Goal: Task Accomplishment & Management: Manage account settings

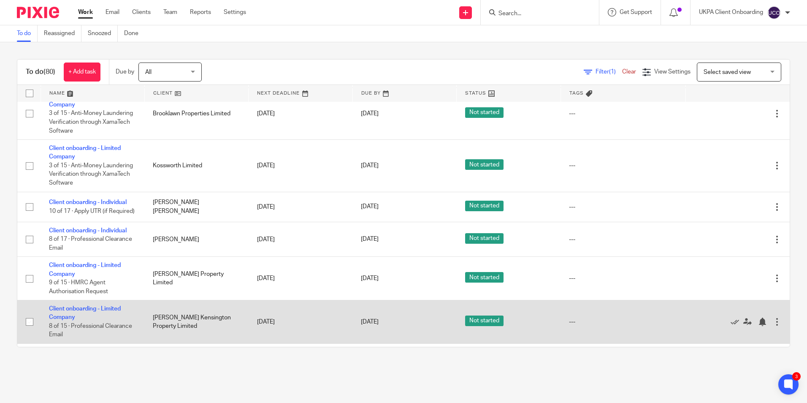
scroll to position [2872, 0]
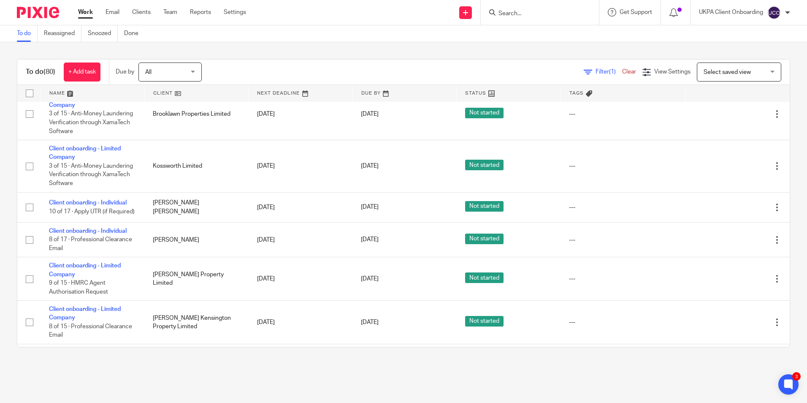
click at [512, 11] on input "Search" at bounding box center [536, 14] width 76 height 8
type input "rose bloom"
click at [523, 28] on link at bounding box center [565, 36] width 138 height 19
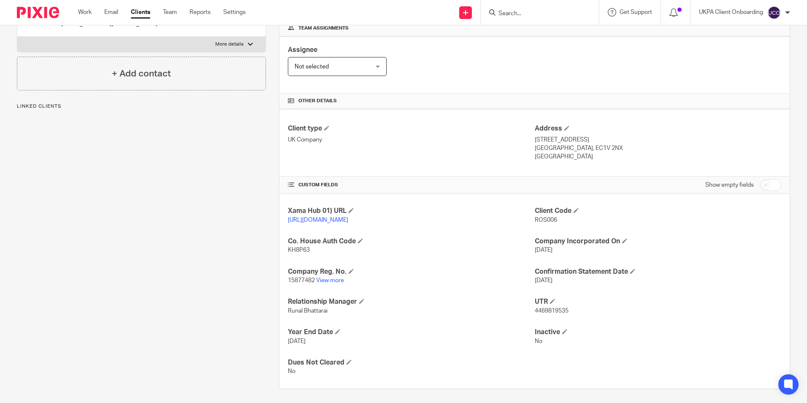
scroll to position [142, 0]
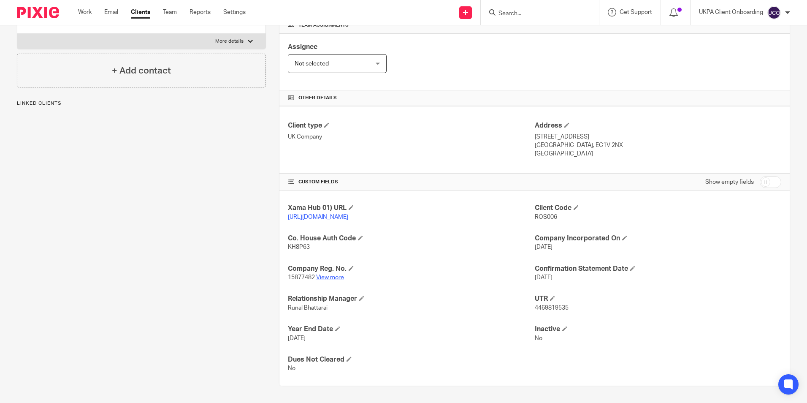
click at [332, 276] on link "View more" at bounding box center [330, 277] width 28 height 6
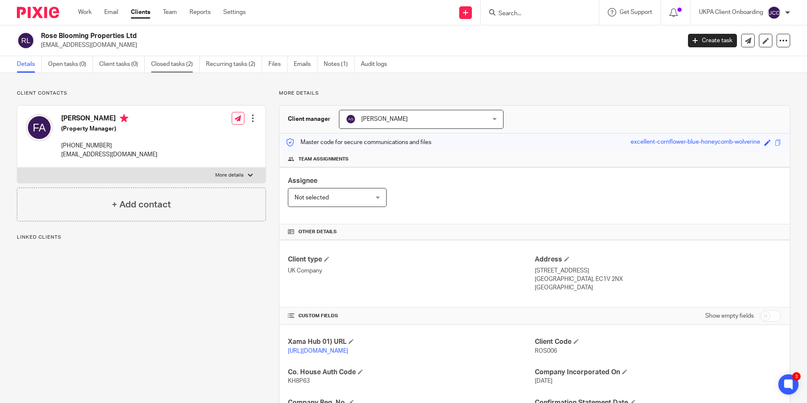
click at [185, 64] on link "Closed tasks (2)" at bounding box center [175, 64] width 49 height 16
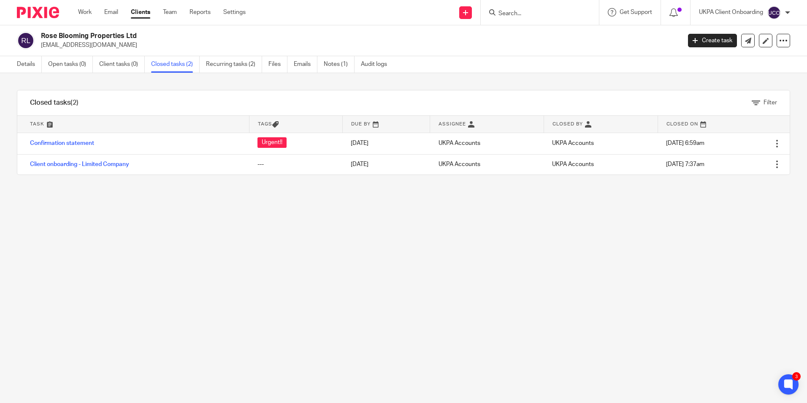
click at [535, 15] on input "Search" at bounding box center [536, 14] width 76 height 8
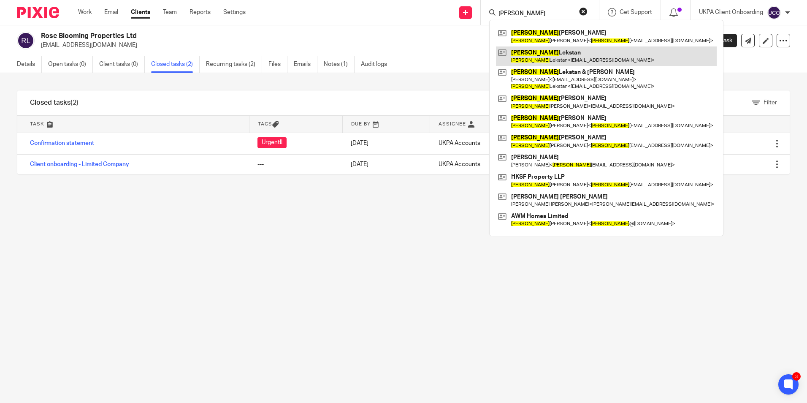
type input "adam"
click at [526, 53] on link at bounding box center [606, 55] width 221 height 19
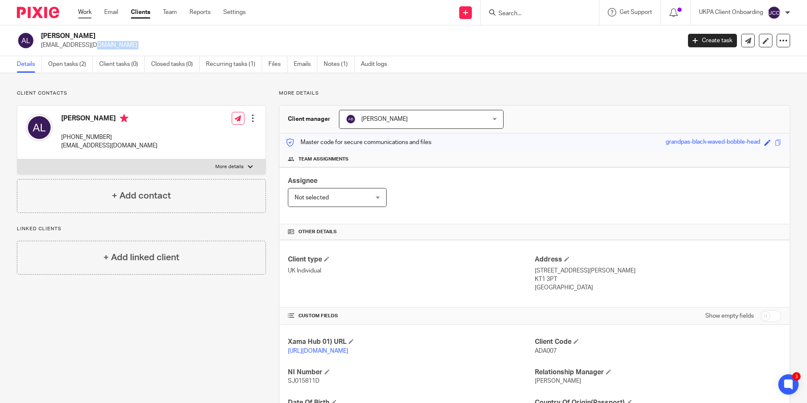
click at [90, 15] on link "Work" at bounding box center [85, 12] width 14 height 8
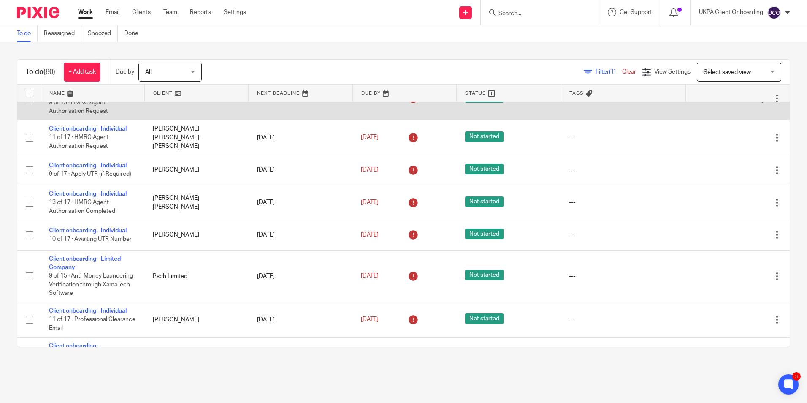
scroll to position [338, 0]
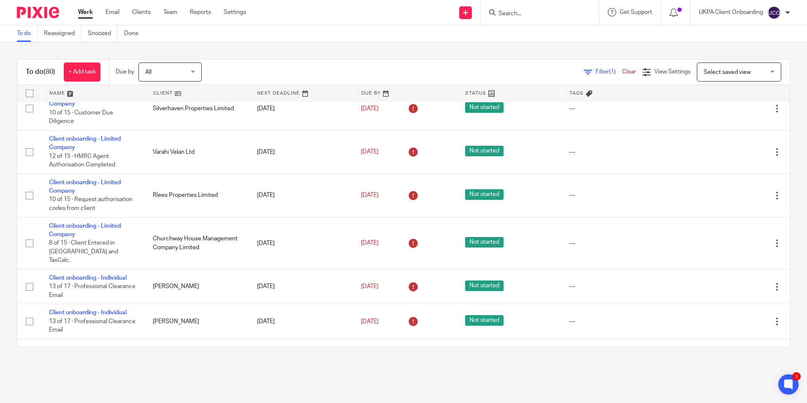
scroll to position [2068, 0]
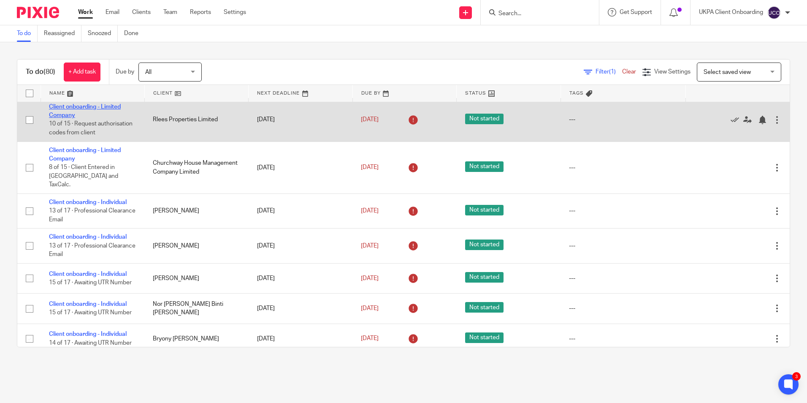
click at [100, 111] on link "Client onboarding - Limited Company" at bounding box center [85, 111] width 72 height 14
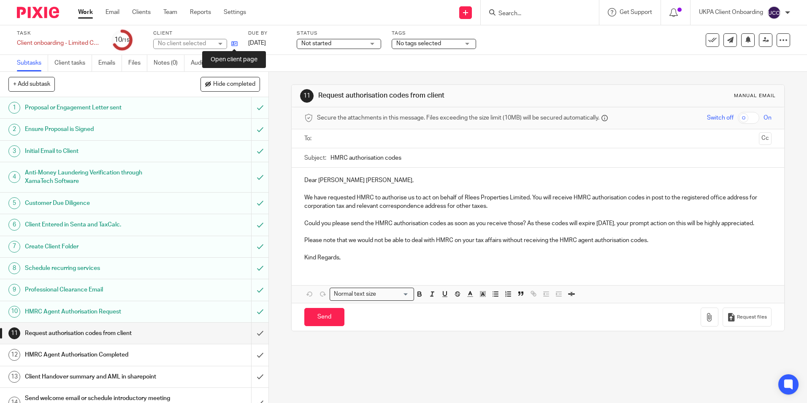
click at [233, 44] on icon at bounding box center [234, 44] width 6 height 6
click at [541, 15] on input "Search" at bounding box center [536, 14] width 76 height 8
paste input "Clarke Law Developments Ltd"
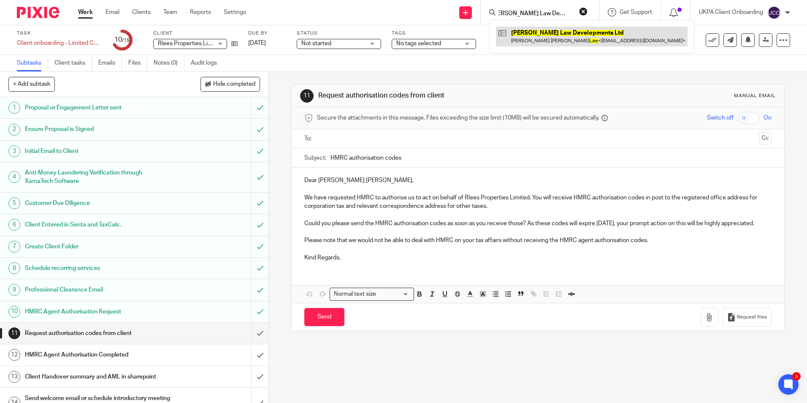
type input "Clarke Law Developments Ltd"
drag, startPoint x: 536, startPoint y: 41, endPoint x: 416, endPoint y: 4, distance: 125.7
click at [536, 41] on link at bounding box center [592, 36] width 192 height 19
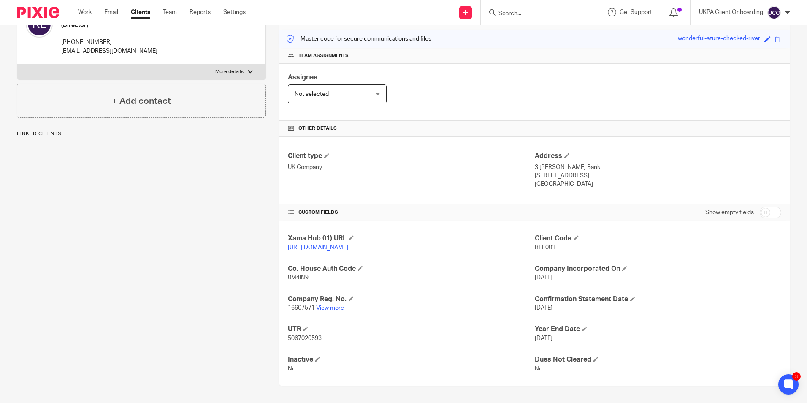
scroll to position [112, 0]
click at [350, 298] on span at bounding box center [351, 298] width 5 height 5
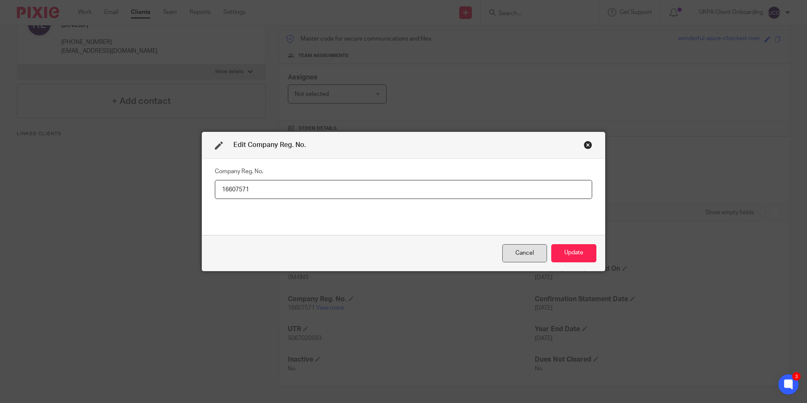
click at [513, 254] on div "Cancel" at bounding box center [524, 253] width 45 height 18
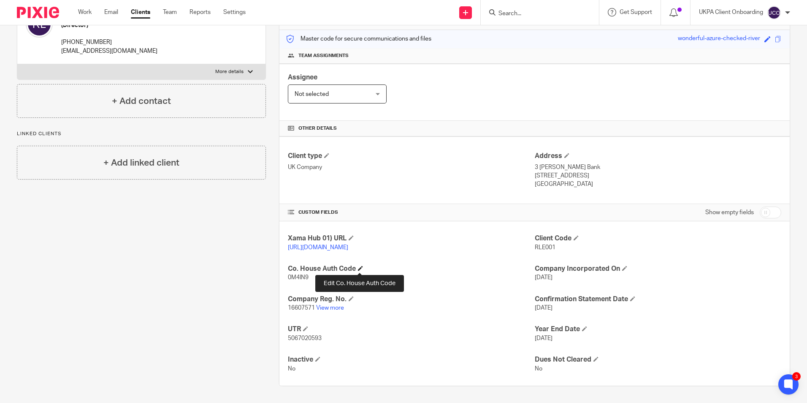
click at [359, 268] on span at bounding box center [360, 268] width 5 height 5
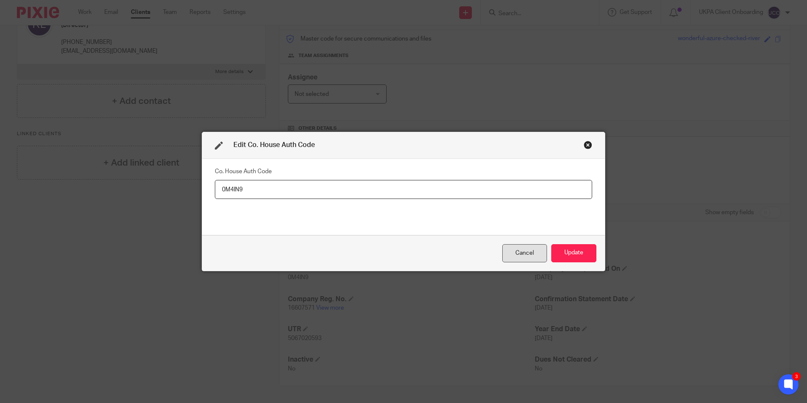
click at [514, 251] on div "Cancel" at bounding box center [524, 253] width 45 height 18
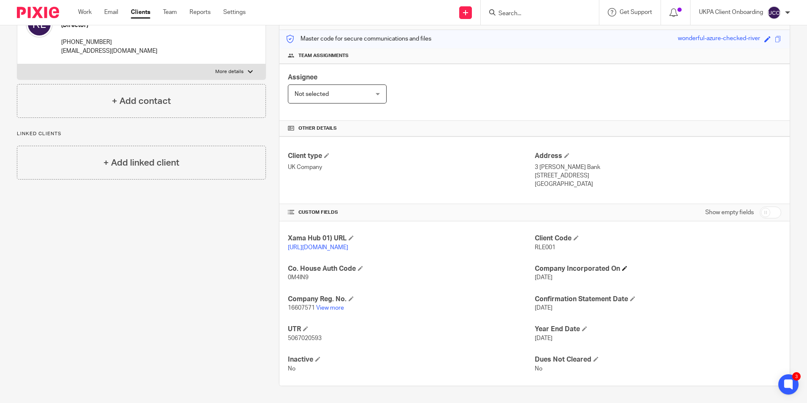
click at [618, 267] on h4 "Company Incorporated On" at bounding box center [658, 268] width 247 height 9
click at [622, 268] on span at bounding box center [624, 268] width 5 height 5
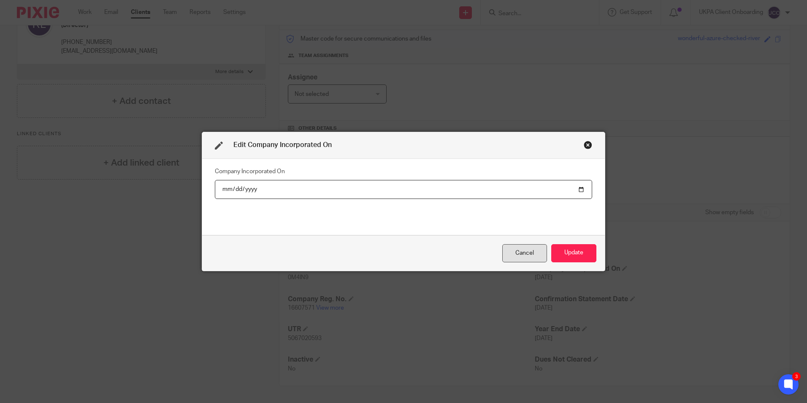
click at [524, 255] on div "Cancel" at bounding box center [524, 253] width 45 height 18
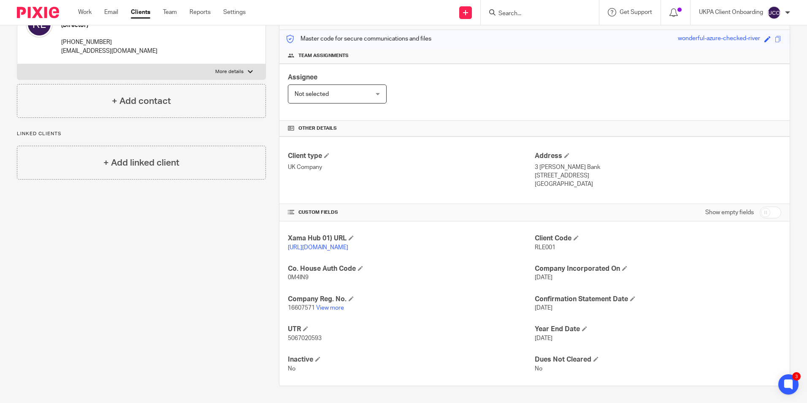
scroll to position [0, 0]
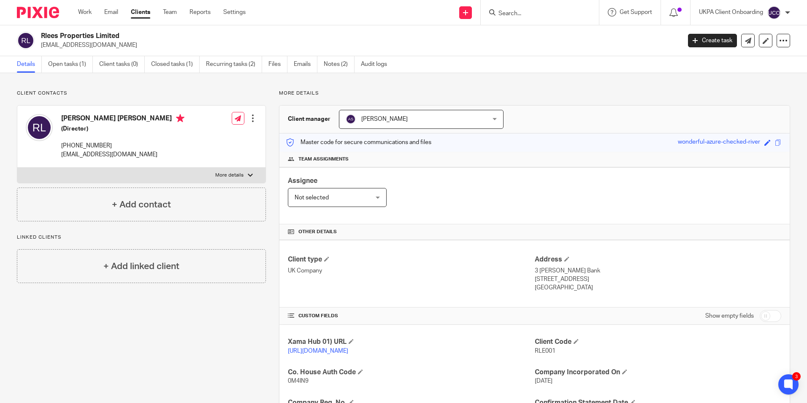
click at [768, 43] on div "Create task Update from Companies House Export data Merge Archive client Delete…" at bounding box center [739, 41] width 102 height 14
click at [777, 46] on div at bounding box center [784, 41] width 14 height 14
drag, startPoint x: 714, startPoint y: 62, endPoint x: 705, endPoint y: 62, distance: 8.9
click at [714, 62] on link "Update from Companies House" at bounding box center [730, 62] width 93 height 12
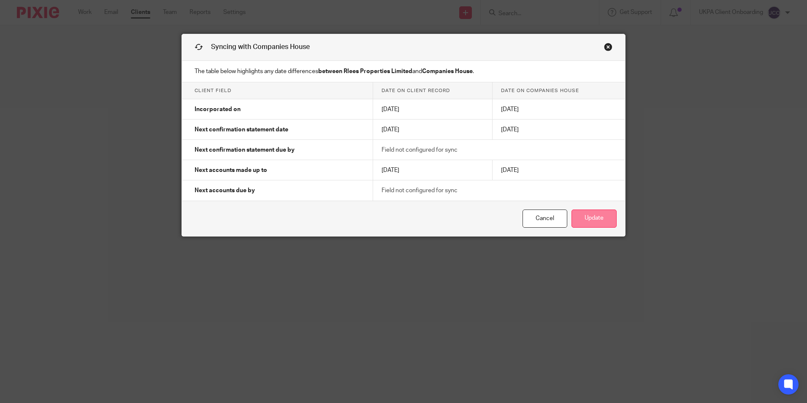
click at [583, 214] on button "Update" at bounding box center [594, 218] width 45 height 18
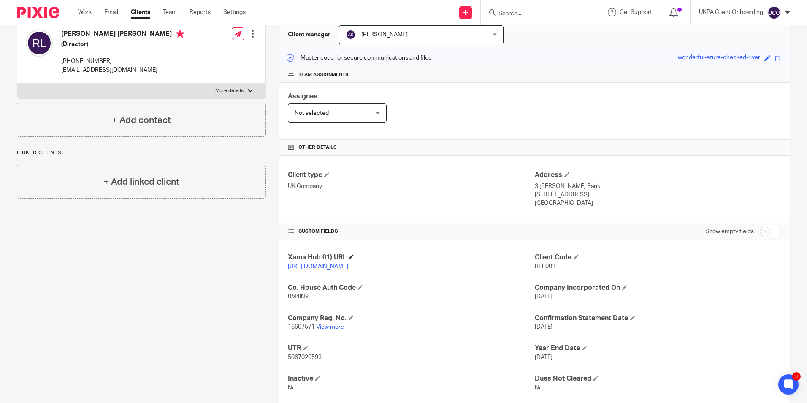
scroll to position [112, 0]
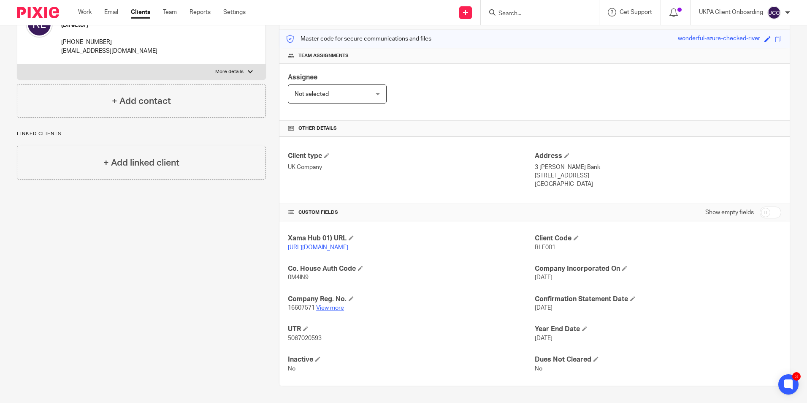
click at [330, 306] on link "View more" at bounding box center [330, 308] width 28 height 6
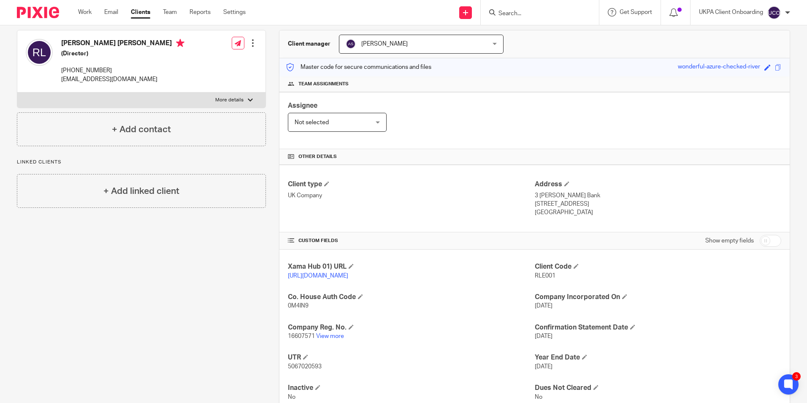
scroll to position [0, 0]
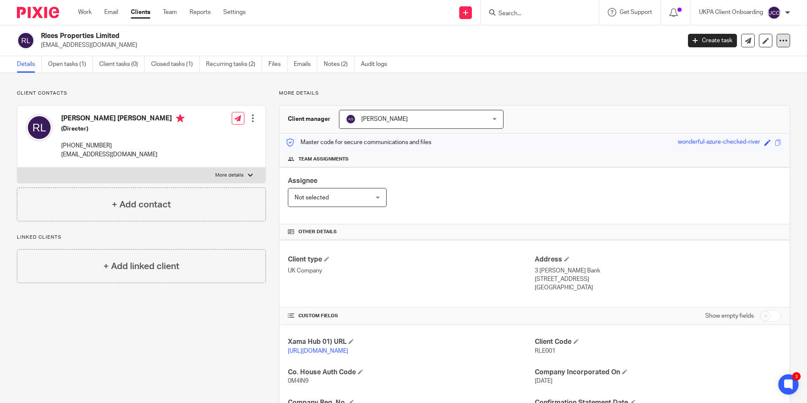
click at [779, 42] on icon at bounding box center [783, 40] width 8 height 8
click at [146, 11] on link "Clients" at bounding box center [140, 12] width 19 height 8
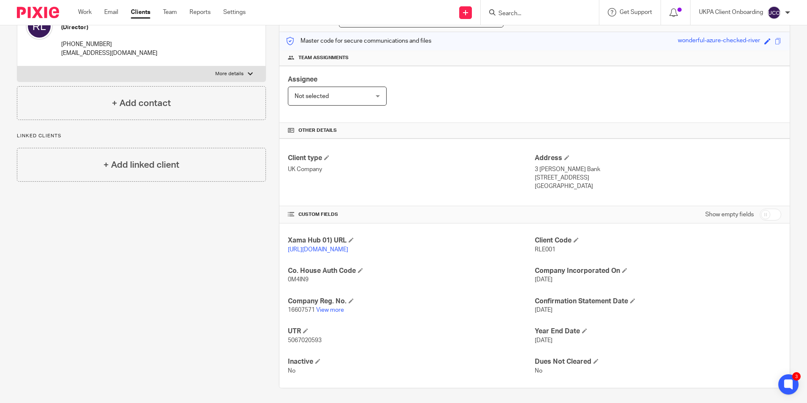
scroll to position [112, 0]
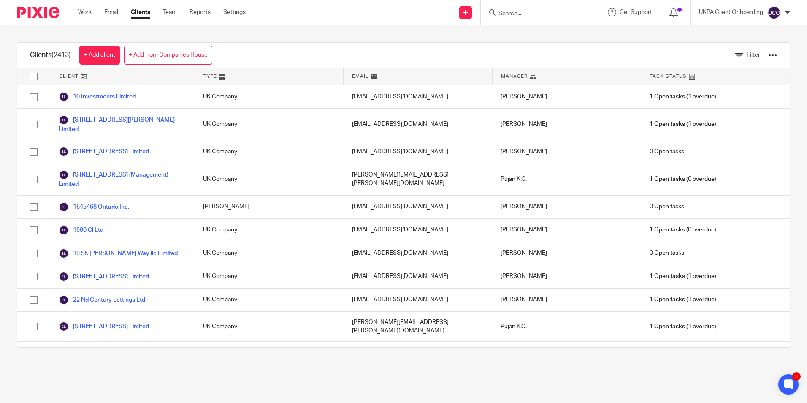
click at [769, 55] on div at bounding box center [773, 55] width 8 height 8
click at [696, 84] on link "Update dates using Companies House" at bounding box center [704, 87] width 117 height 13
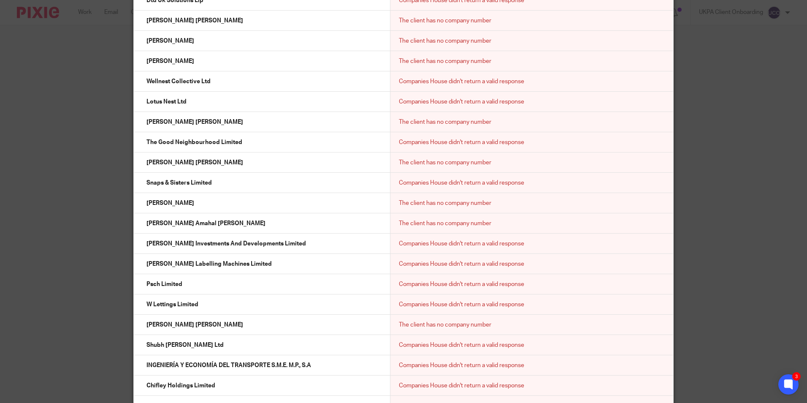
scroll to position [36814, 0]
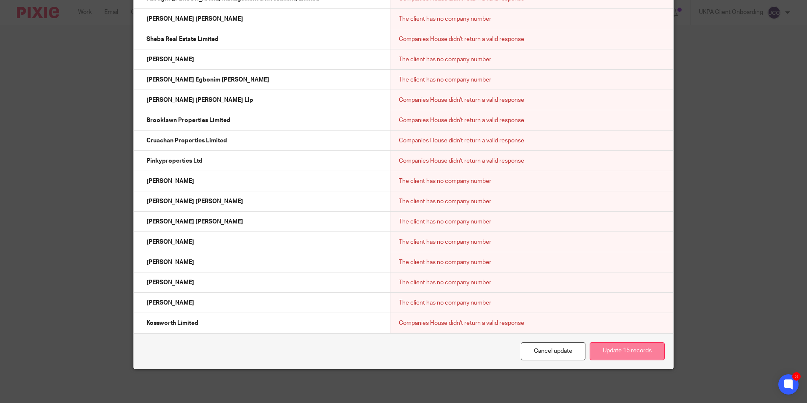
click at [620, 354] on button "Update 15 records" at bounding box center [627, 351] width 75 height 18
click at [608, 354] on button "Update 15 records" at bounding box center [627, 351] width 75 height 18
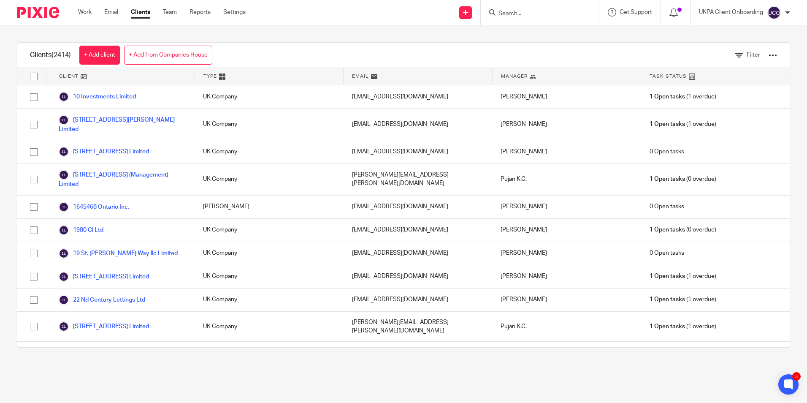
click at [507, 8] on form at bounding box center [543, 12] width 90 height 11
click at [507, 13] on input "Search" at bounding box center [536, 14] width 76 height 8
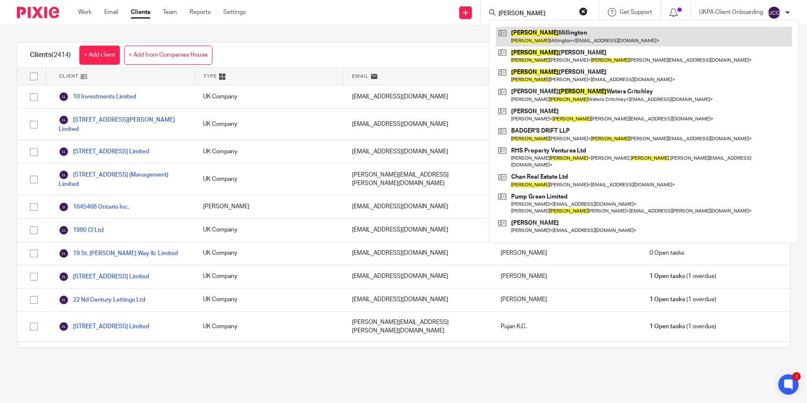
type input "harry"
click at [554, 34] on link at bounding box center [644, 36] width 296 height 19
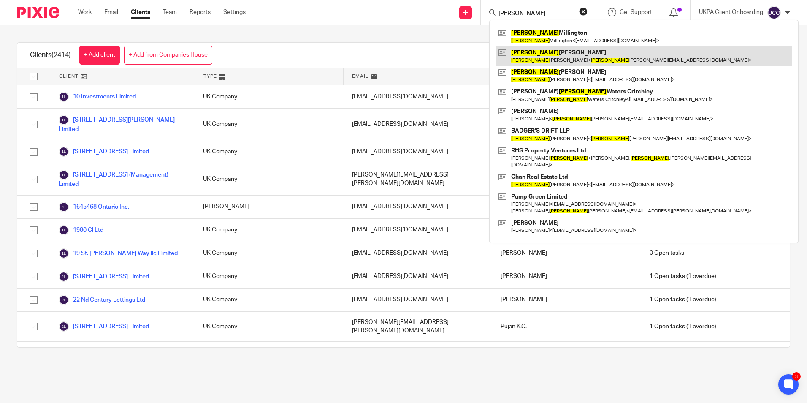
click at [539, 62] on link at bounding box center [644, 55] width 296 height 19
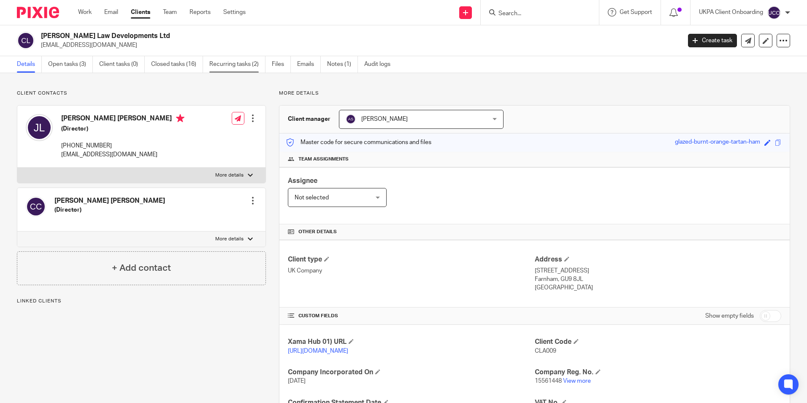
click at [253, 64] on link "Recurring tasks (2)" at bounding box center [237, 64] width 56 height 16
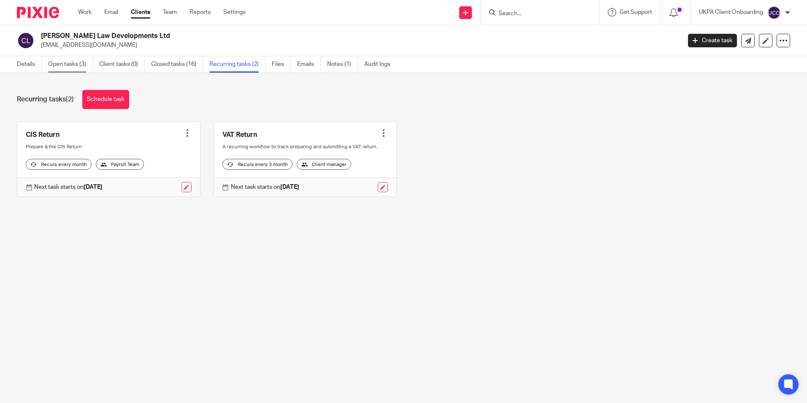
click at [54, 65] on link "Open tasks (3)" at bounding box center [70, 64] width 45 height 16
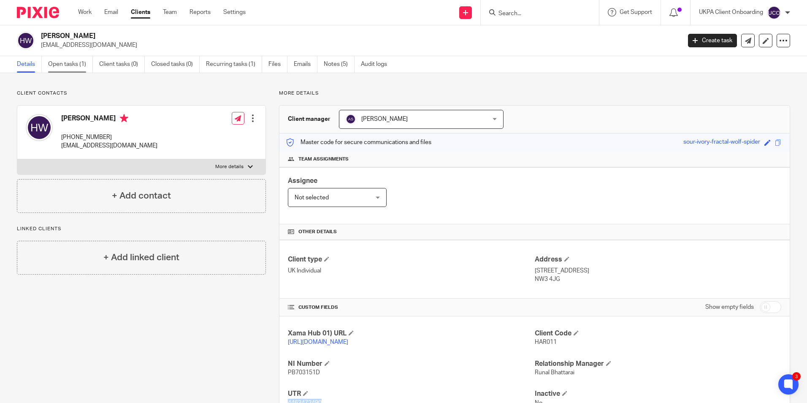
click at [83, 68] on link "Open tasks (1)" at bounding box center [70, 64] width 45 height 16
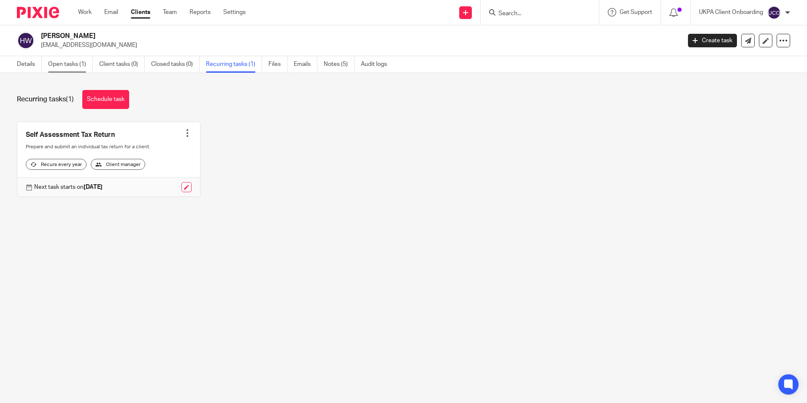
click at [70, 65] on link "Open tasks (1)" at bounding box center [70, 64] width 45 height 16
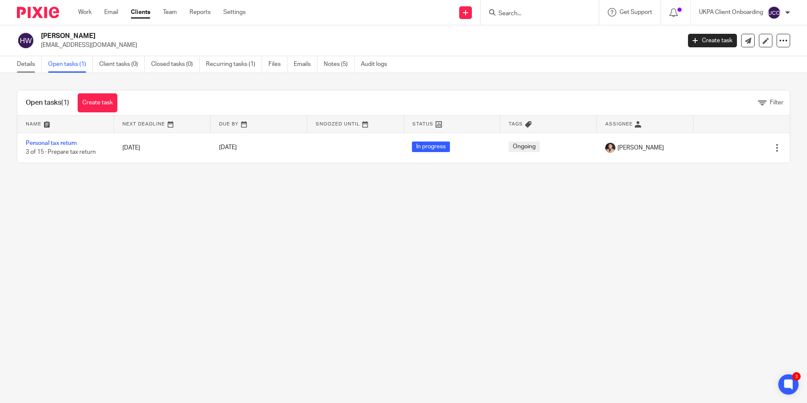
click at [33, 62] on link "Details" at bounding box center [29, 64] width 25 height 16
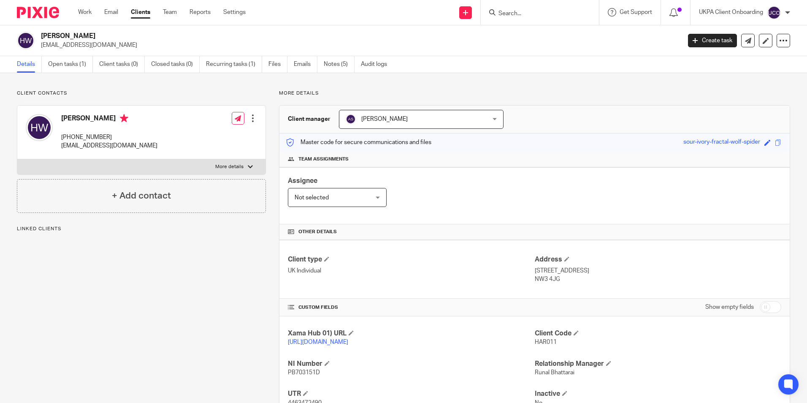
click at [556, 280] on p "NW3 4JG" at bounding box center [658, 279] width 247 height 8
click at [333, 69] on link "Notes (5)" at bounding box center [339, 64] width 31 height 16
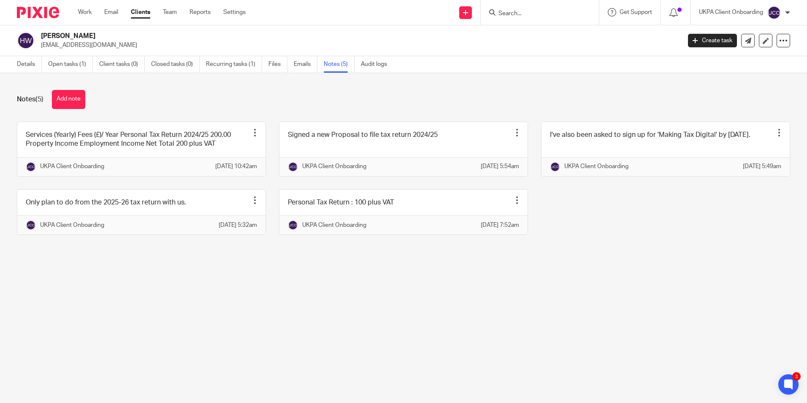
click at [87, 34] on h2 "[PERSON_NAME]" at bounding box center [294, 36] width 507 height 9
copy div "[PERSON_NAME]"
click at [21, 64] on link "Details" at bounding box center [29, 64] width 25 height 16
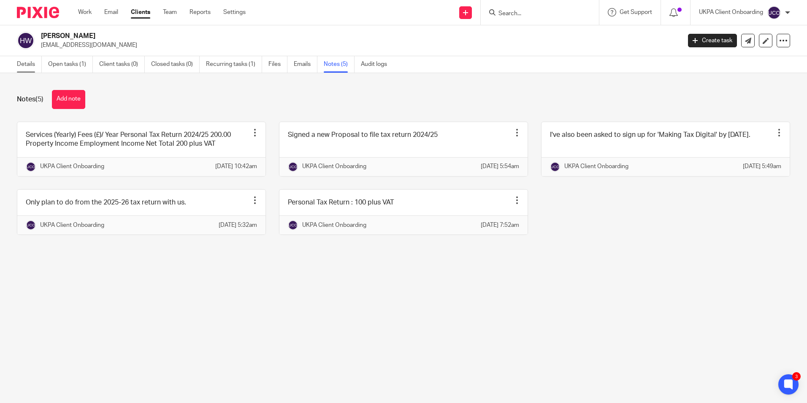
click at [21, 64] on link "Details" at bounding box center [29, 64] width 25 height 16
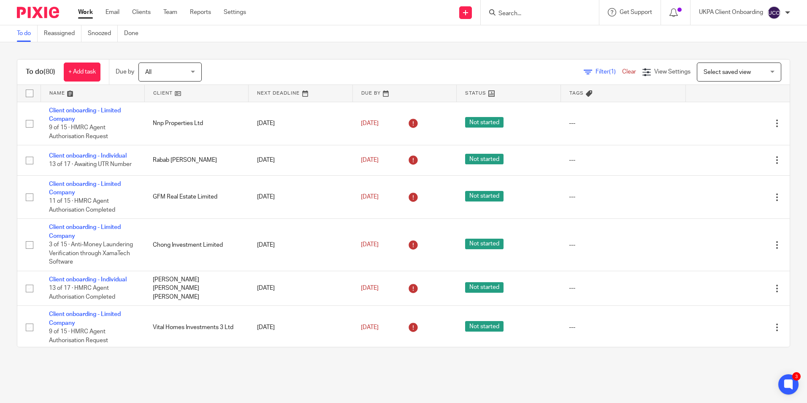
click at [509, 16] on input "Search" at bounding box center [536, 14] width 76 height 8
paste input "[PERSON_NAME] Law Developments Ltd"
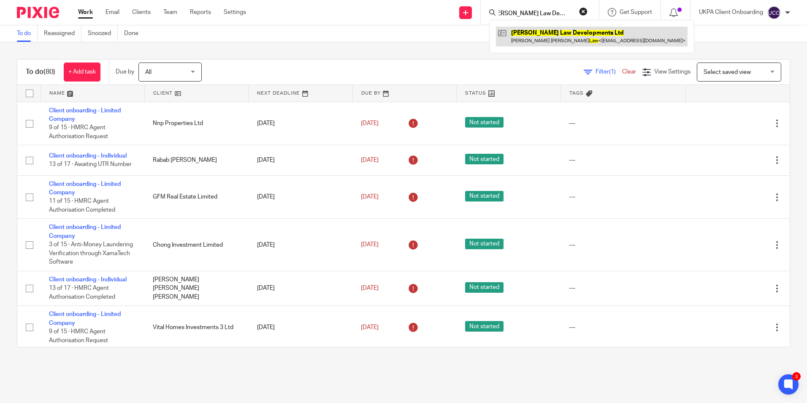
type input "[PERSON_NAME] Law Developments Ltd"
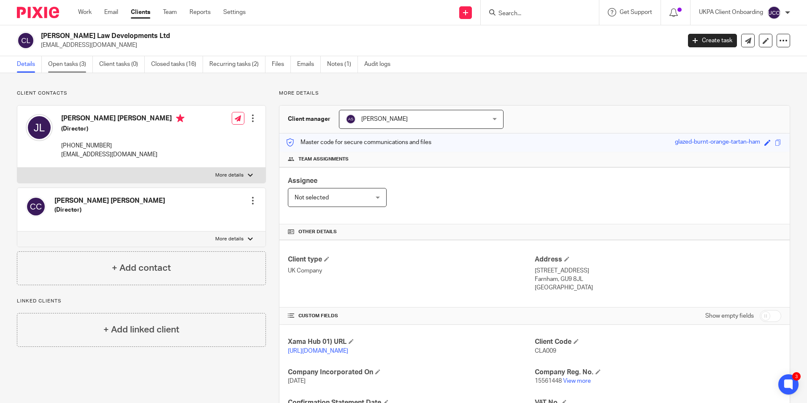
click at [67, 67] on link "Open tasks (3)" at bounding box center [70, 64] width 45 height 16
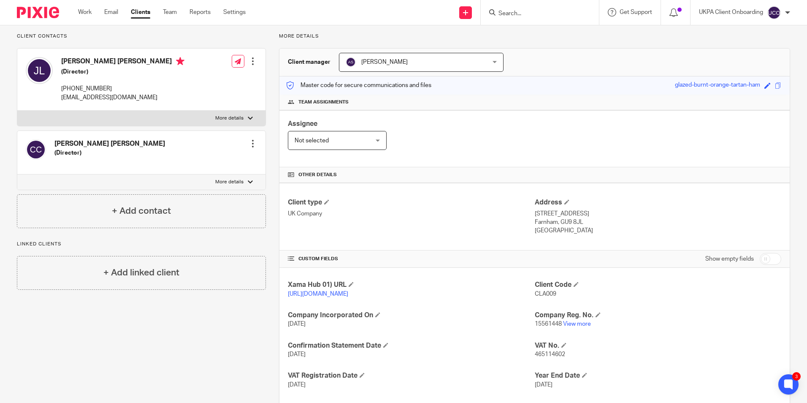
scroll to position [112, 0]
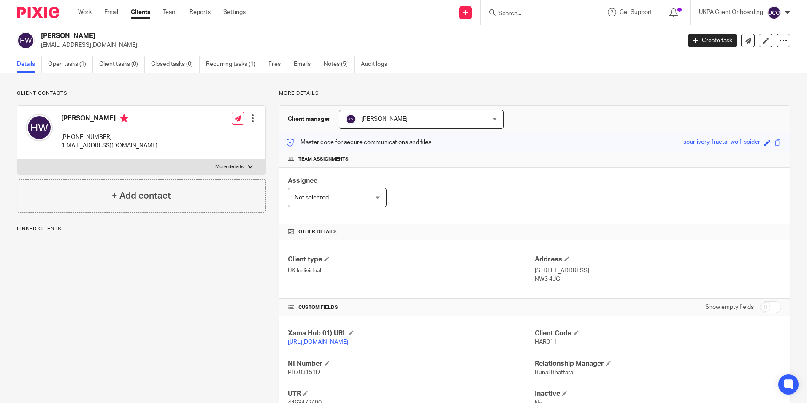
scroll to position [73, 0]
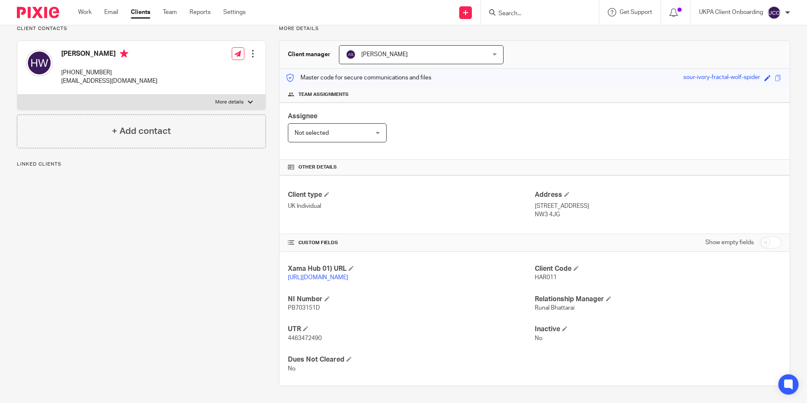
click at [312, 334] on p "4463472490" at bounding box center [411, 338] width 247 height 8
copy span "4463472490"
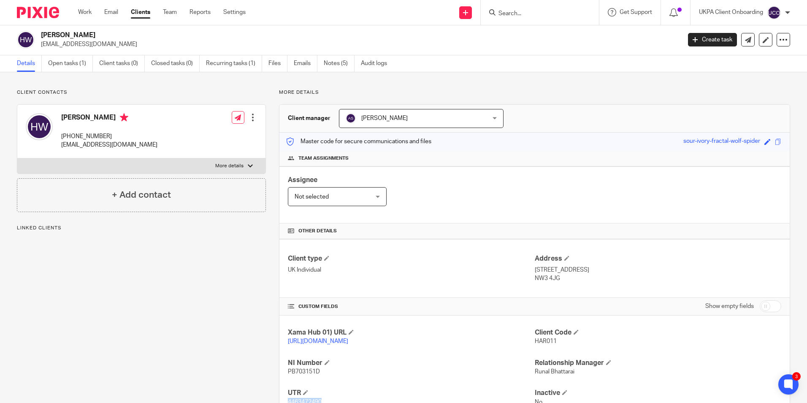
scroll to position [0, 0]
drag, startPoint x: 531, startPoint y: 268, endPoint x: 557, endPoint y: 277, distance: 27.5
click at [557, 277] on div "Address [STREET_ADDRESS] NW3 4JG" at bounding box center [658, 269] width 247 height 28
copy div "[STREET_ADDRESS]"
click at [102, 44] on p "[EMAIL_ADDRESS][DOMAIN_NAME]" at bounding box center [358, 45] width 634 height 8
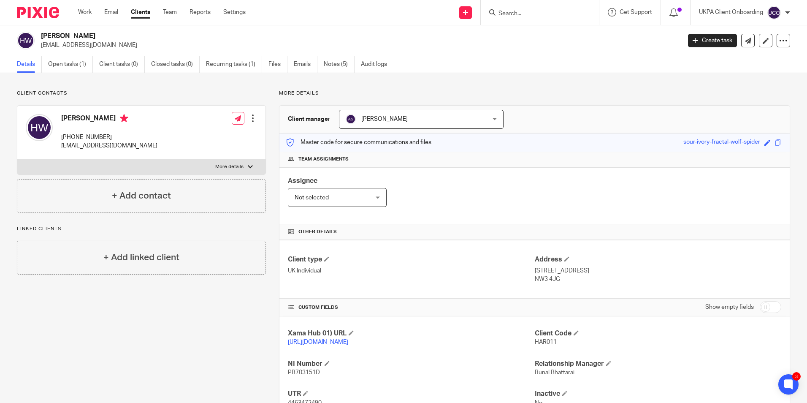
click at [102, 44] on p "[EMAIL_ADDRESS][DOMAIN_NAME]" at bounding box center [358, 45] width 634 height 8
copy main "[EMAIL_ADDRESS][DOMAIN_NAME] Create task Update from Companies House Export dat…"
click at [518, 14] on input "Search" at bounding box center [536, 14] width 76 height 8
paste input "[EMAIL_ADDRESS][DOMAIN_NAME]"
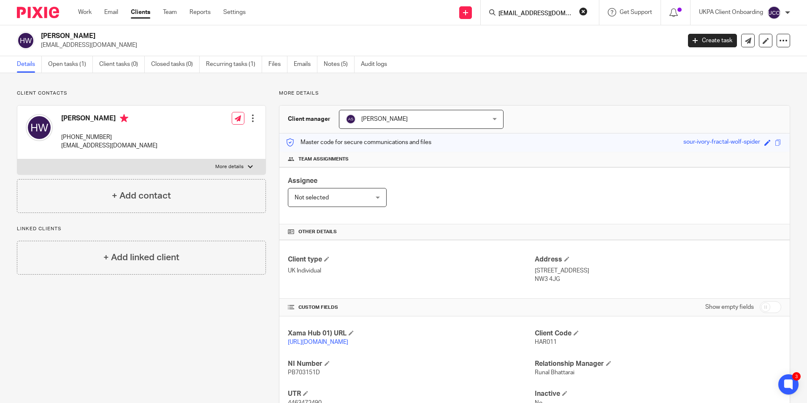
scroll to position [0, 8]
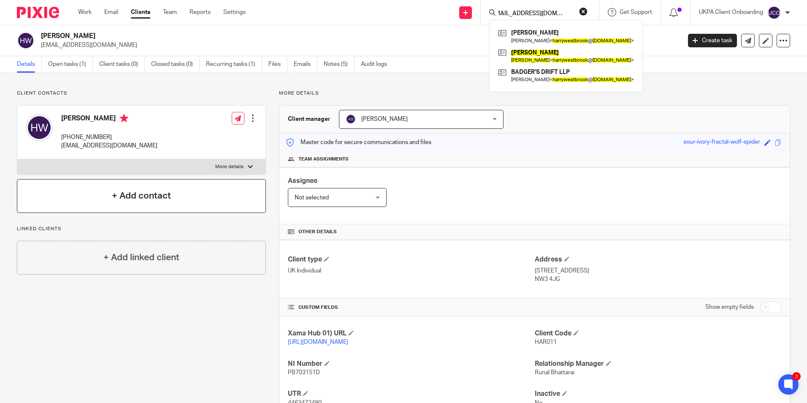
type input "[EMAIL_ADDRESS][DOMAIN_NAME]"
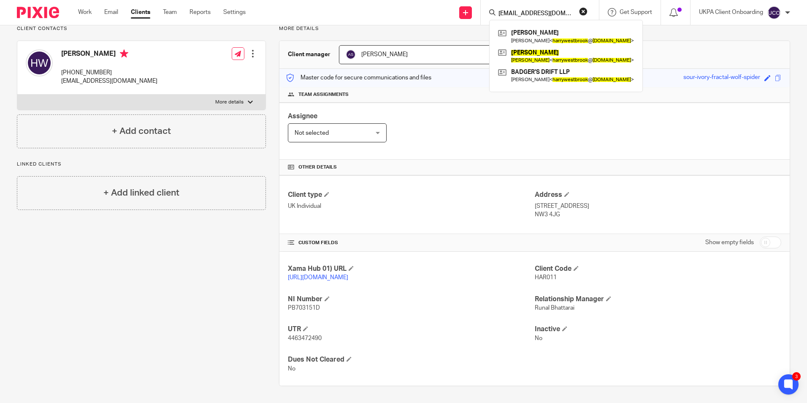
click at [770, 236] on input "checkbox" at bounding box center [771, 242] width 22 height 12
checkbox input "true"
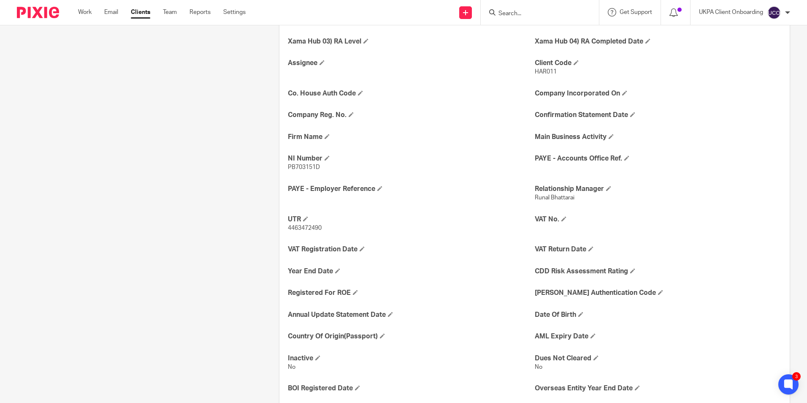
scroll to position [326, 0]
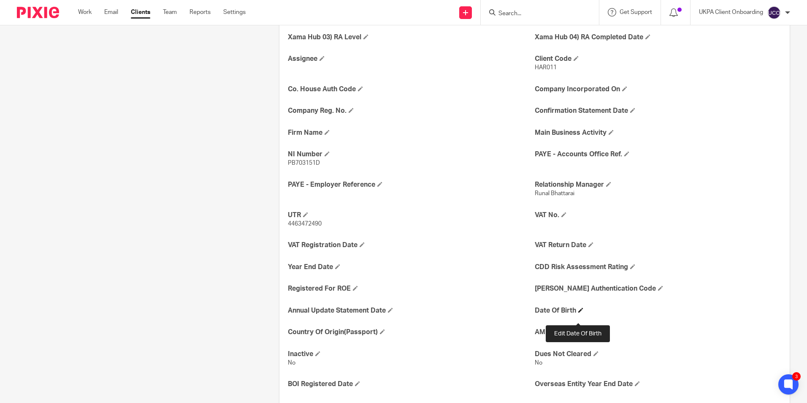
click at [579, 312] on span at bounding box center [580, 309] width 5 height 5
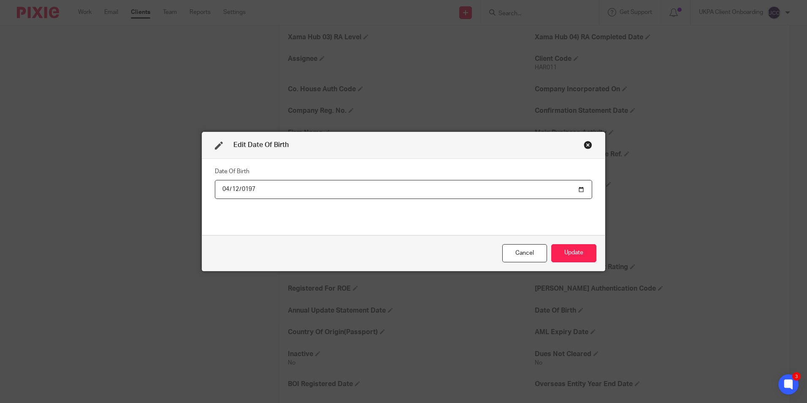
type input "[DATE]"
click at [570, 252] on button "Update" at bounding box center [573, 253] width 45 height 18
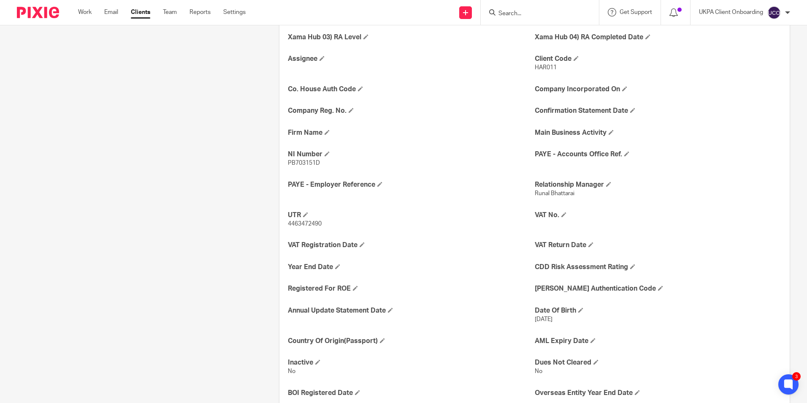
click at [548, 13] on input "Search" at bounding box center [536, 14] width 76 height 8
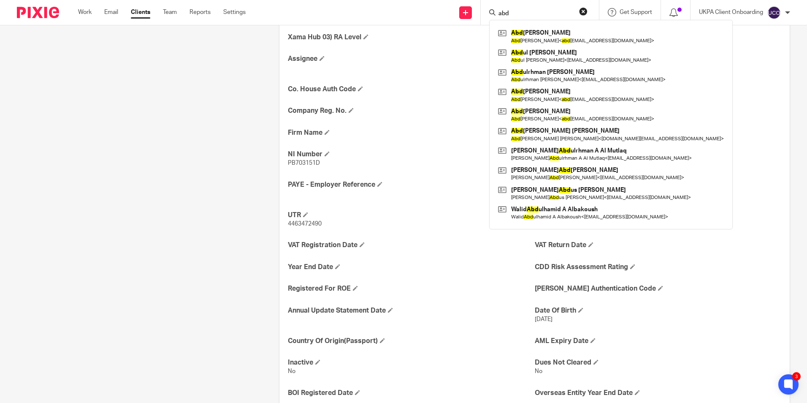
type input "abd"
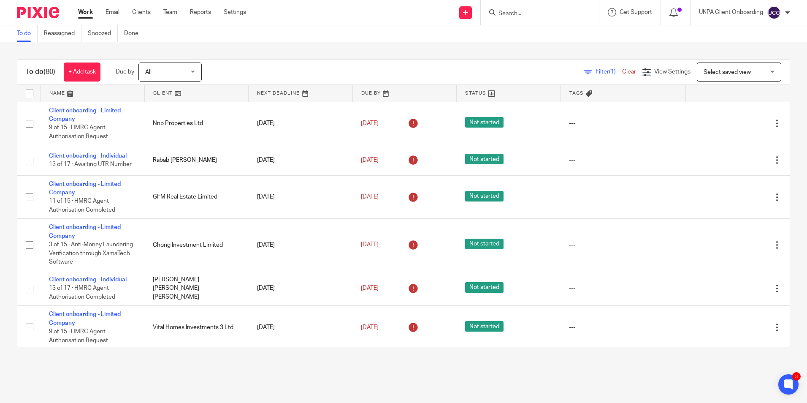
click at [515, 12] on input "Search" at bounding box center [536, 14] width 76 height 8
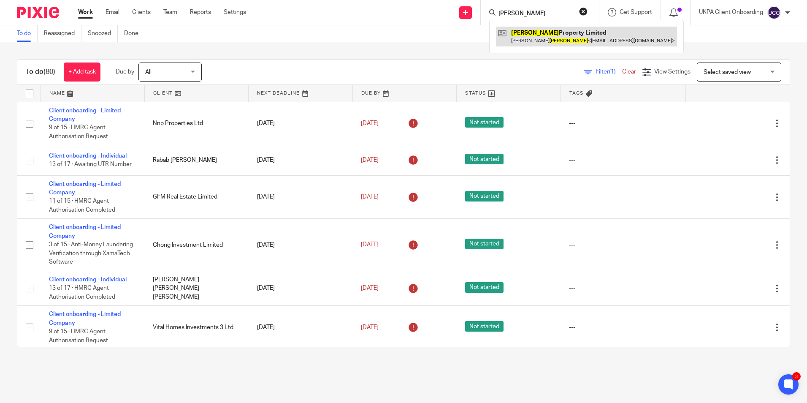
type input "pigott"
click at [533, 38] on link at bounding box center [586, 36] width 181 height 19
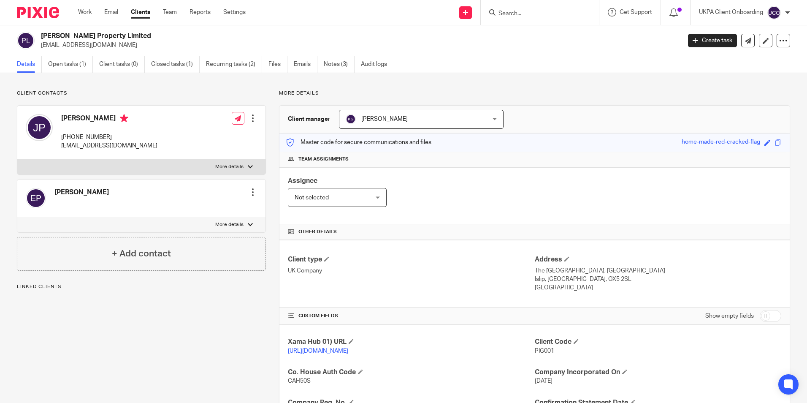
click at [228, 66] on link "Recurring tasks (2)" at bounding box center [234, 64] width 56 height 16
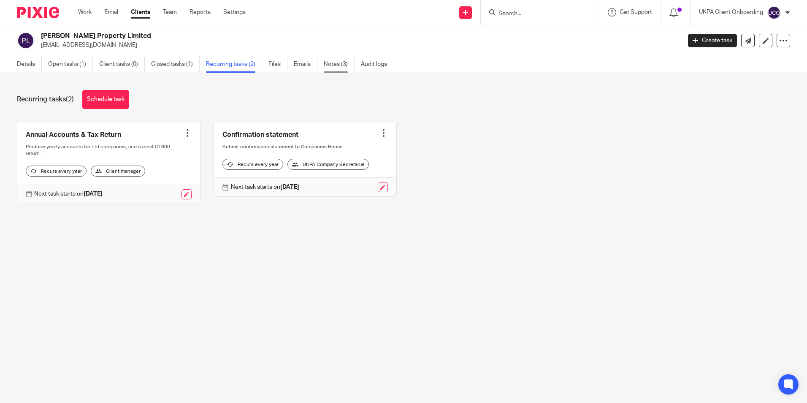
click at [334, 63] on link "Notes (3)" at bounding box center [339, 64] width 31 height 16
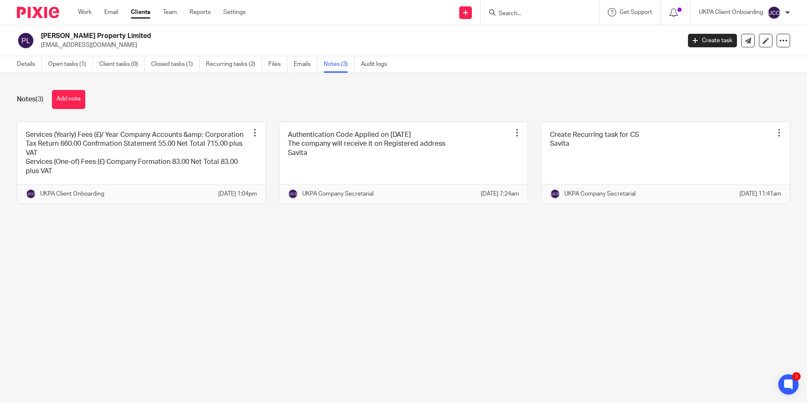
click at [98, 32] on h2 "Pigott Property Limited" at bounding box center [294, 36] width 507 height 9
copy div "Pigott Property Limited"
click at [512, 20] on div at bounding box center [540, 12] width 118 height 25
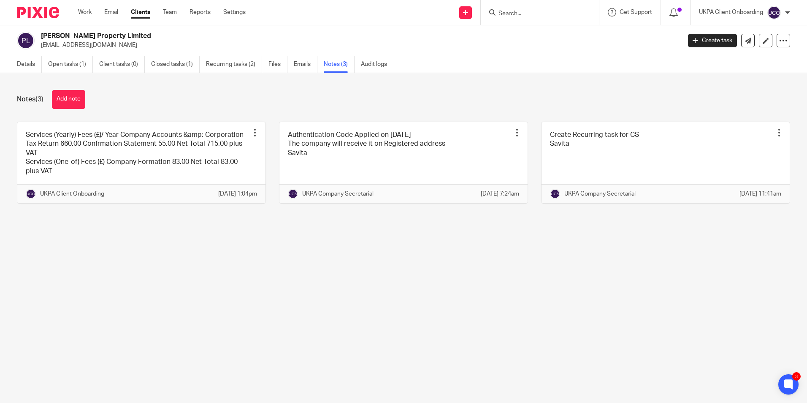
click at [511, 14] on input "Search" at bounding box center [536, 14] width 76 height 8
paste input "Forma Properties Ltd"
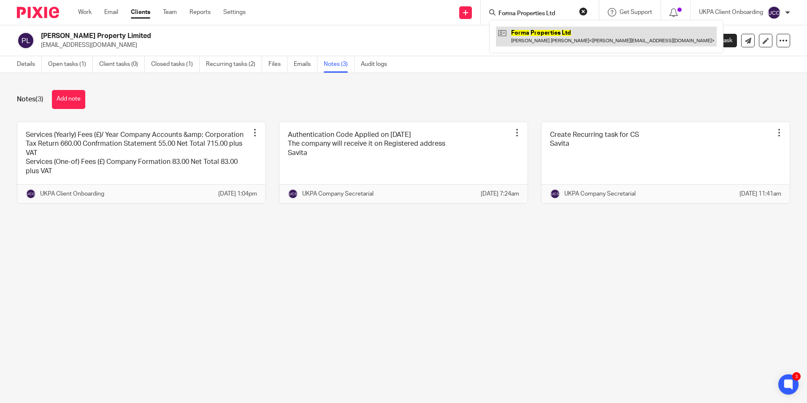
type input "Forma Properties Ltd"
click at [531, 33] on link at bounding box center [606, 36] width 221 height 19
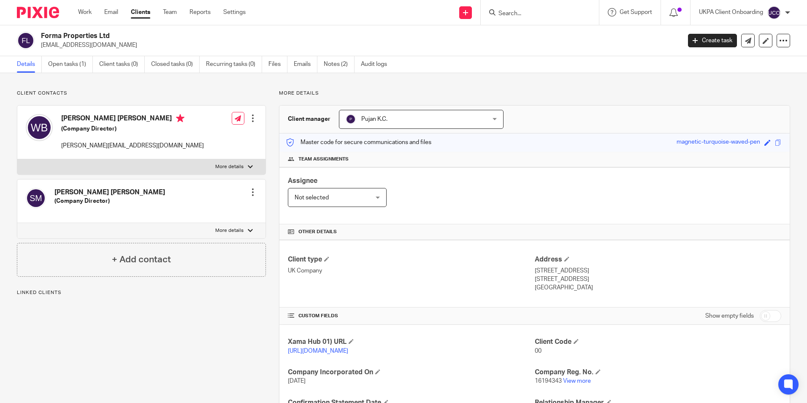
click at [70, 68] on link "Open tasks (1)" at bounding box center [70, 64] width 45 height 16
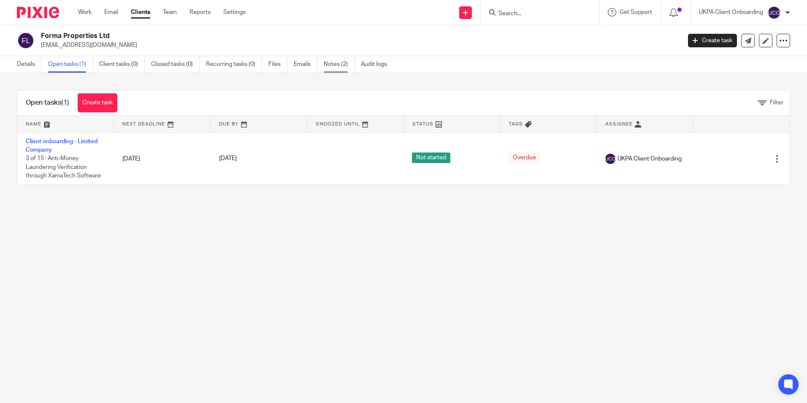
click at [343, 70] on link "Notes (2)" at bounding box center [339, 64] width 31 height 16
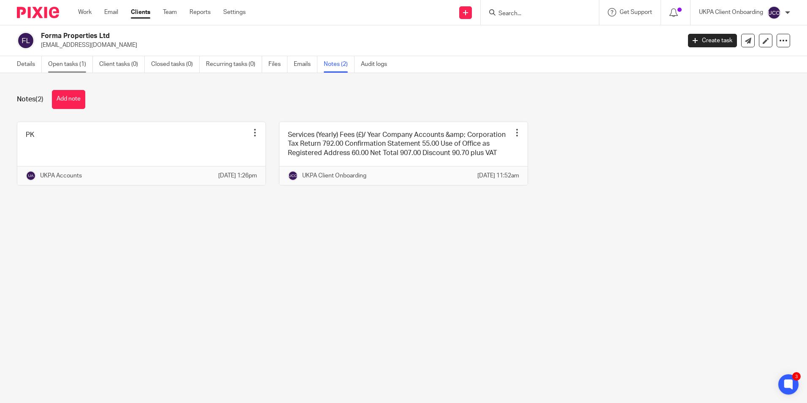
click at [78, 65] on link "Open tasks (1)" at bounding box center [70, 64] width 45 height 16
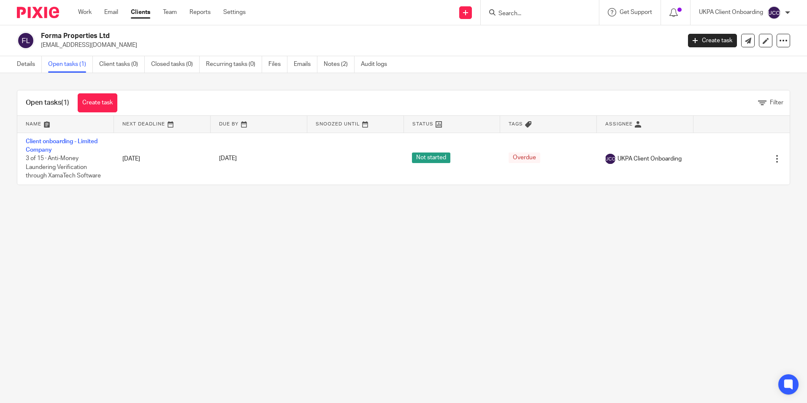
click at [103, 44] on p "[EMAIL_ADDRESS][DOMAIN_NAME]" at bounding box center [358, 45] width 634 height 8
click at [103, 45] on p "[EMAIL_ADDRESS][DOMAIN_NAME]" at bounding box center [358, 45] width 634 height 8
copy main "[EMAIL_ADDRESS][DOMAIN_NAME] Create task Update from Companies House Export dat…"
click at [523, 14] on input "Search" at bounding box center [536, 14] width 76 height 8
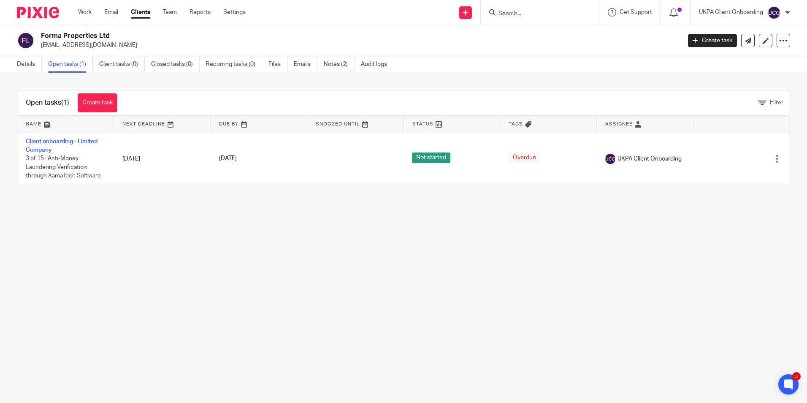
paste input "[EMAIL_ADDRESS][DOMAIN_NAME]"
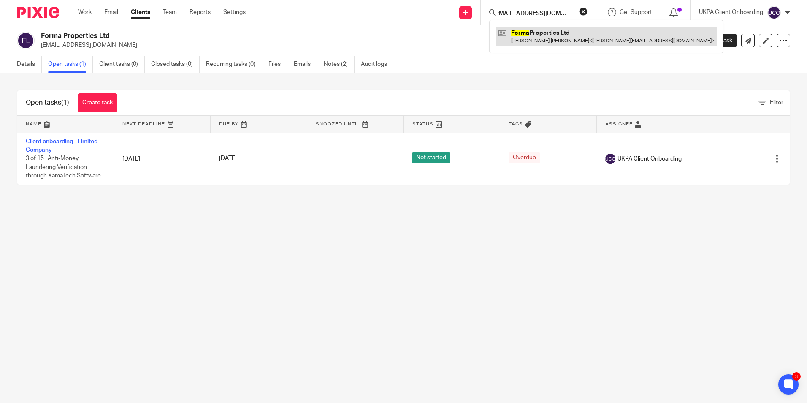
type input "[EMAIL_ADDRESS][DOMAIN_NAME]"
click at [531, 39] on link at bounding box center [606, 36] width 221 height 19
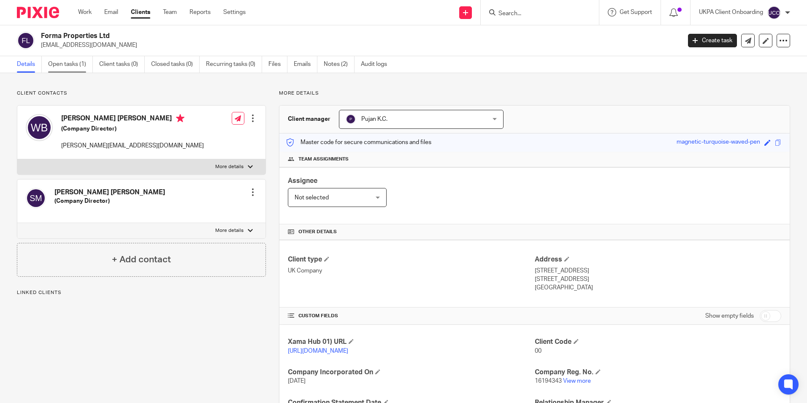
click at [81, 70] on link "Open tasks (1)" at bounding box center [70, 64] width 45 height 16
